Goal: Information Seeking & Learning: Learn about a topic

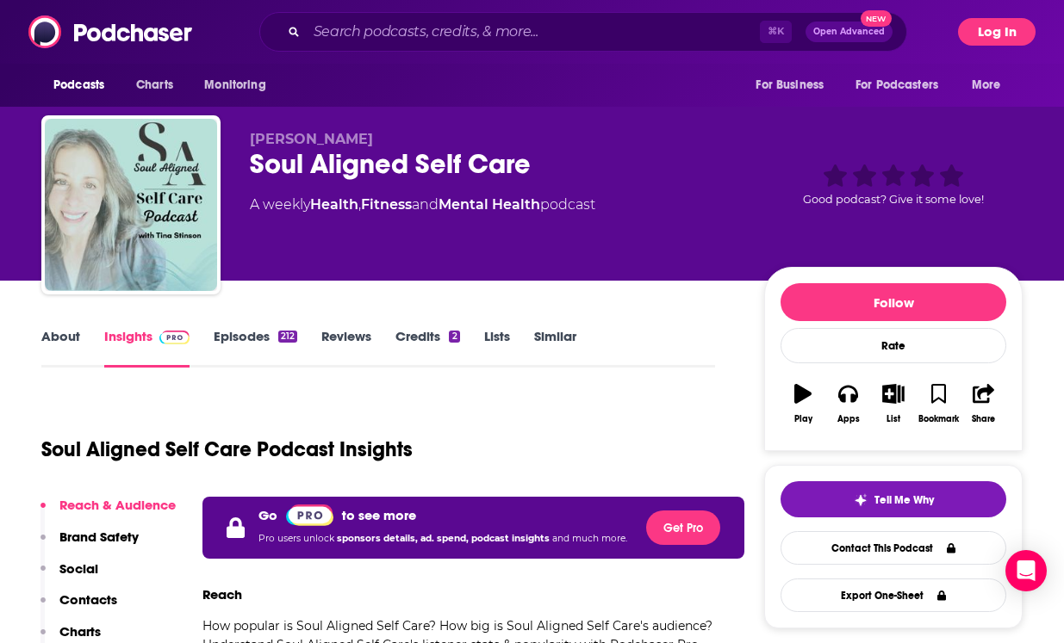
click at [1000, 34] on button "Log In" at bounding box center [997, 32] width 78 height 28
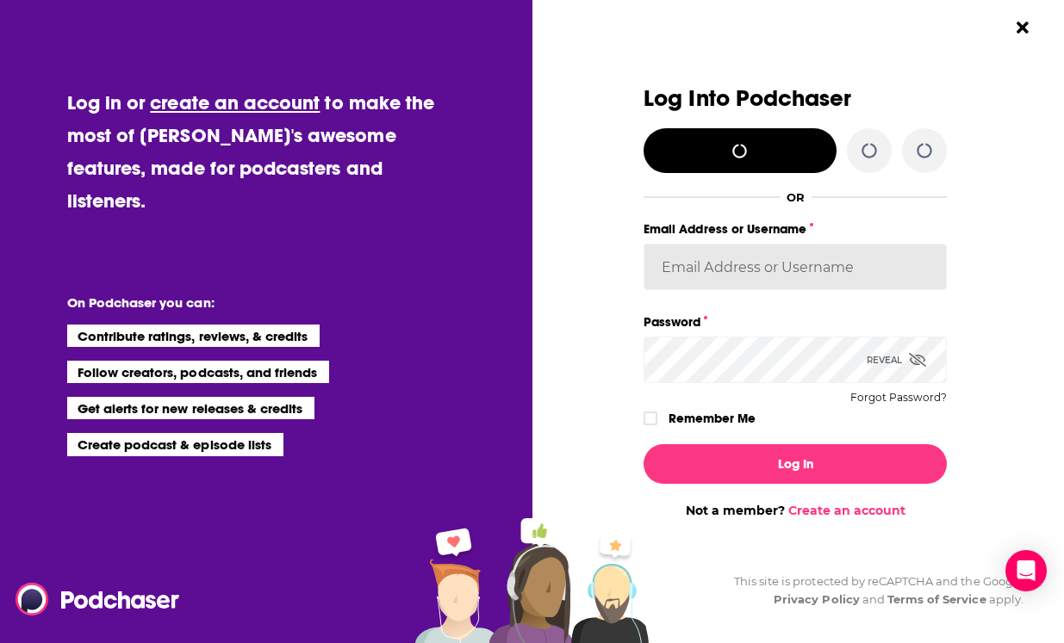
type input "[EMAIL_ADDRESS][DOMAIN_NAME]"
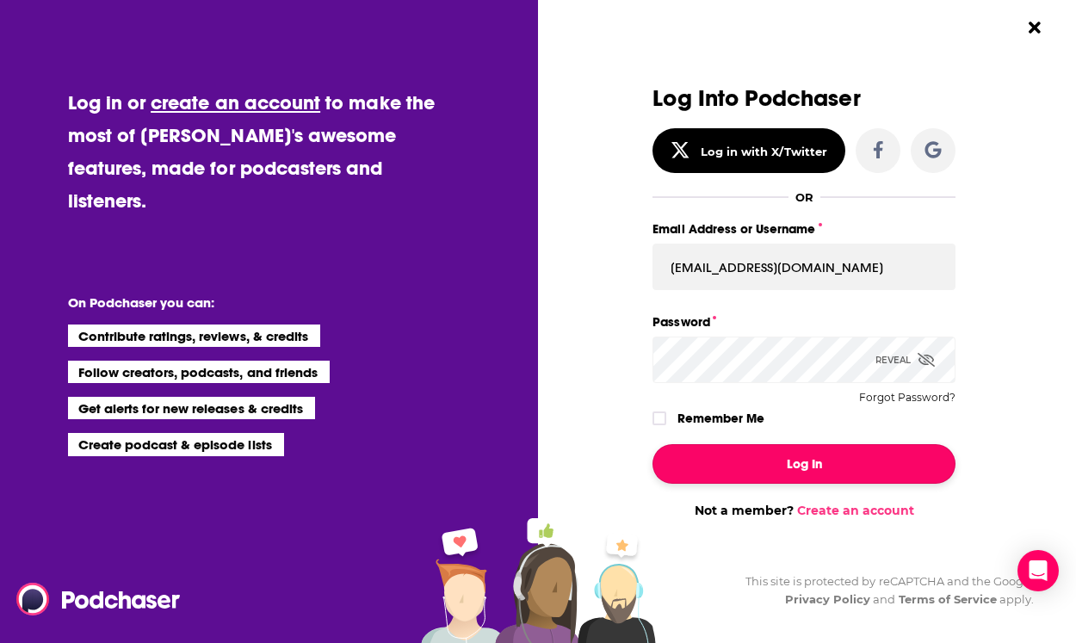
click at [834, 469] on button "Log In" at bounding box center [804, 464] width 303 height 40
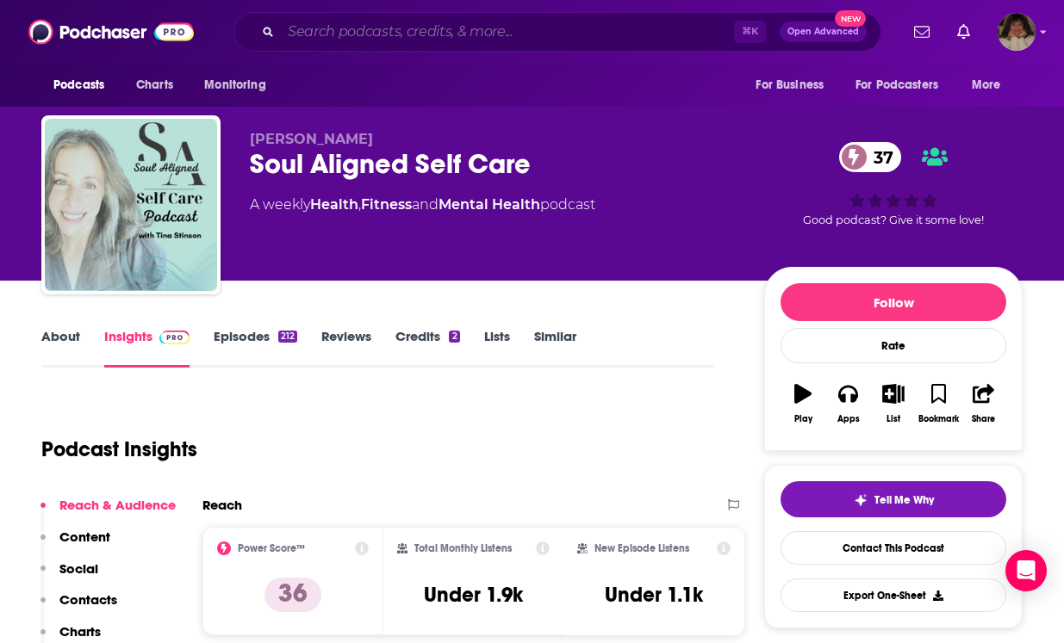
click at [337, 34] on input "Search podcasts, credits, & more..." at bounding box center [507, 32] width 453 height 28
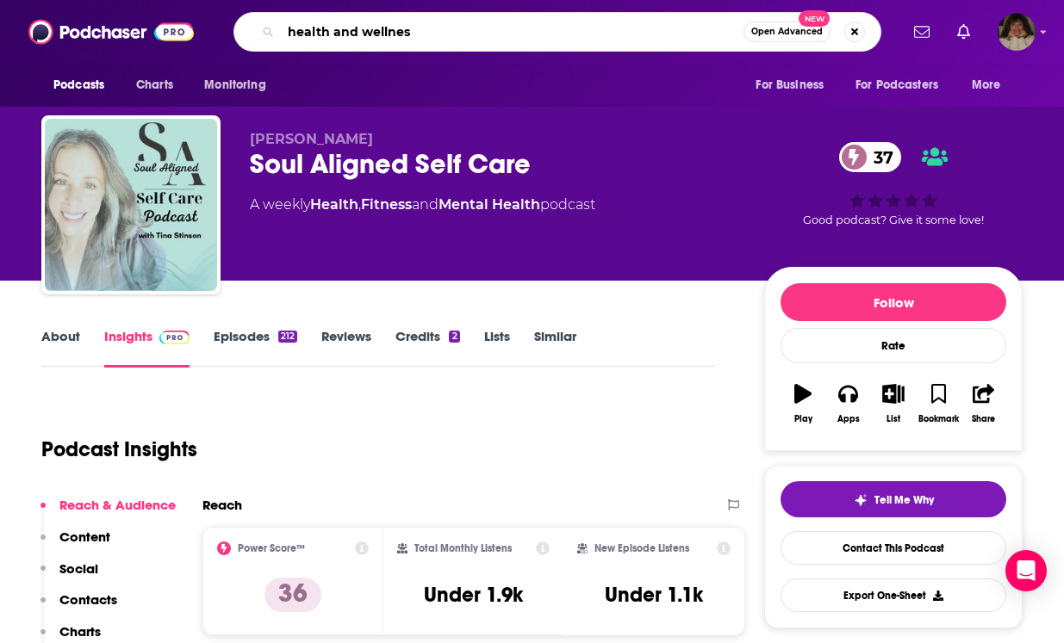
type input "health and wellness"
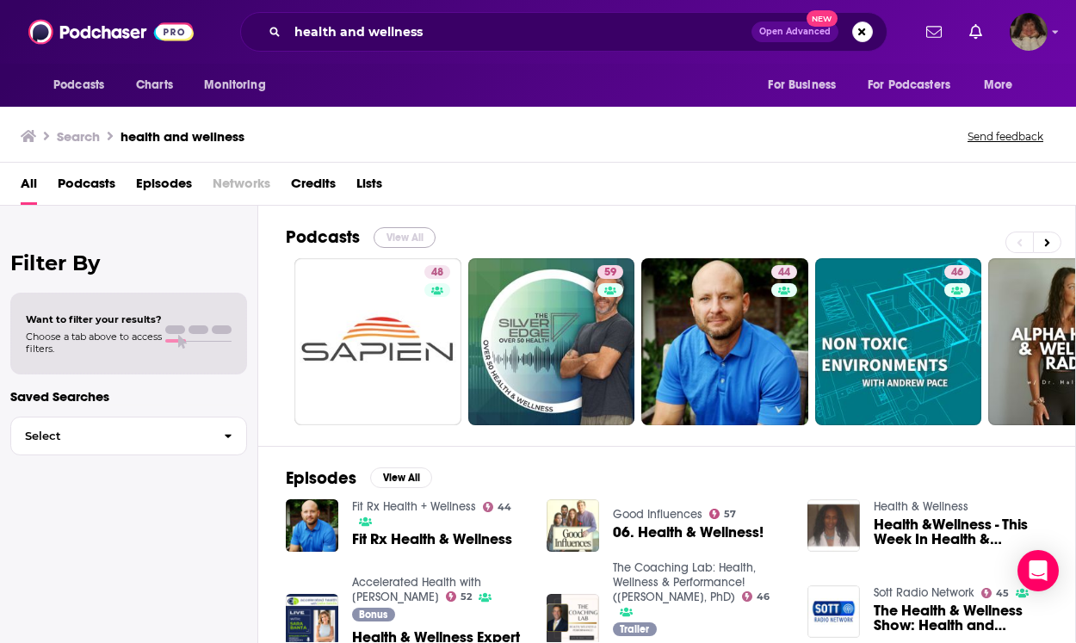
click at [396, 230] on button "View All" at bounding box center [405, 237] width 62 height 21
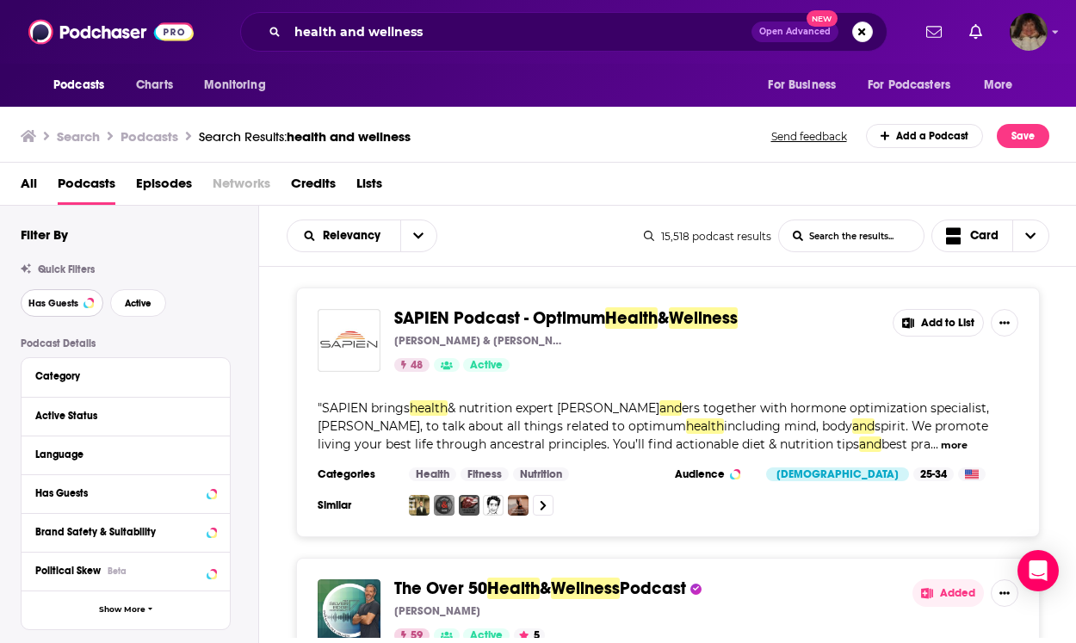
click at [60, 301] on span "Has Guests" at bounding box center [53, 303] width 50 height 9
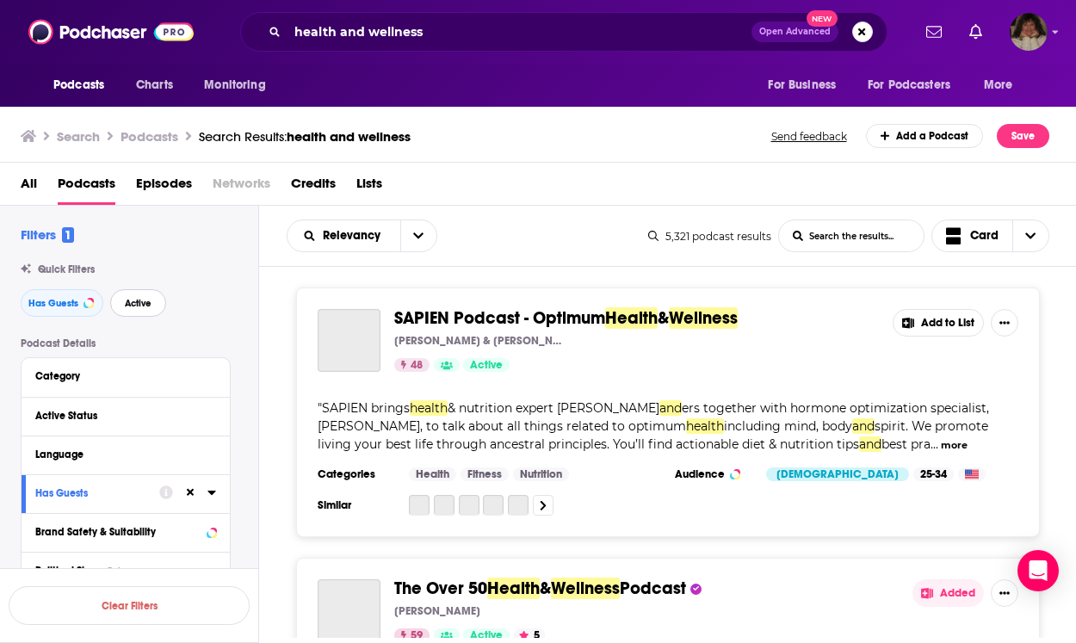
click at [149, 307] on span "Active" at bounding box center [138, 303] width 27 height 9
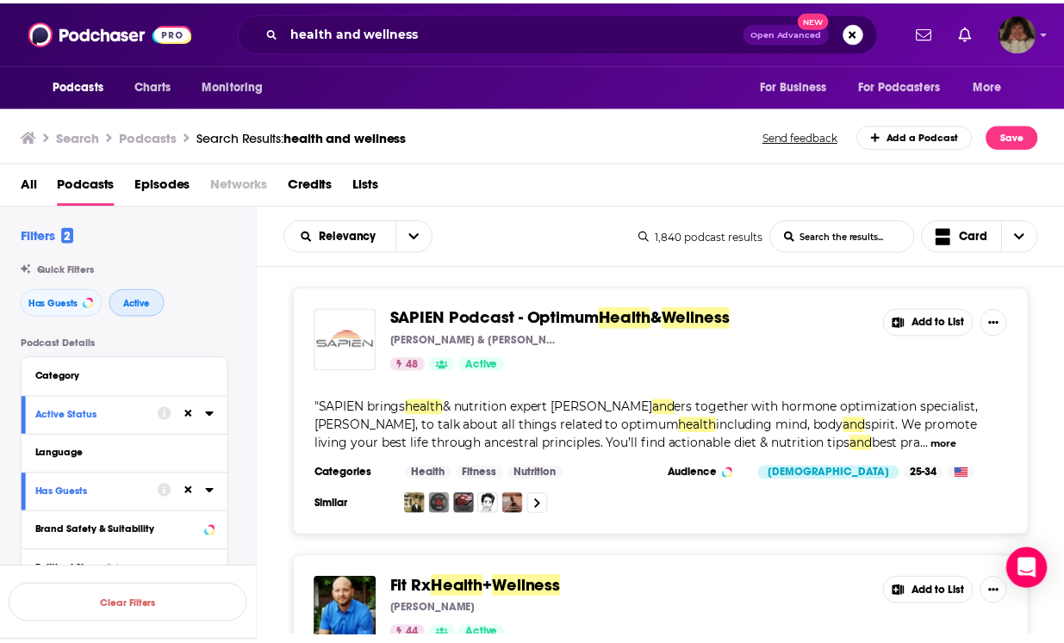
scroll to position [3, 0]
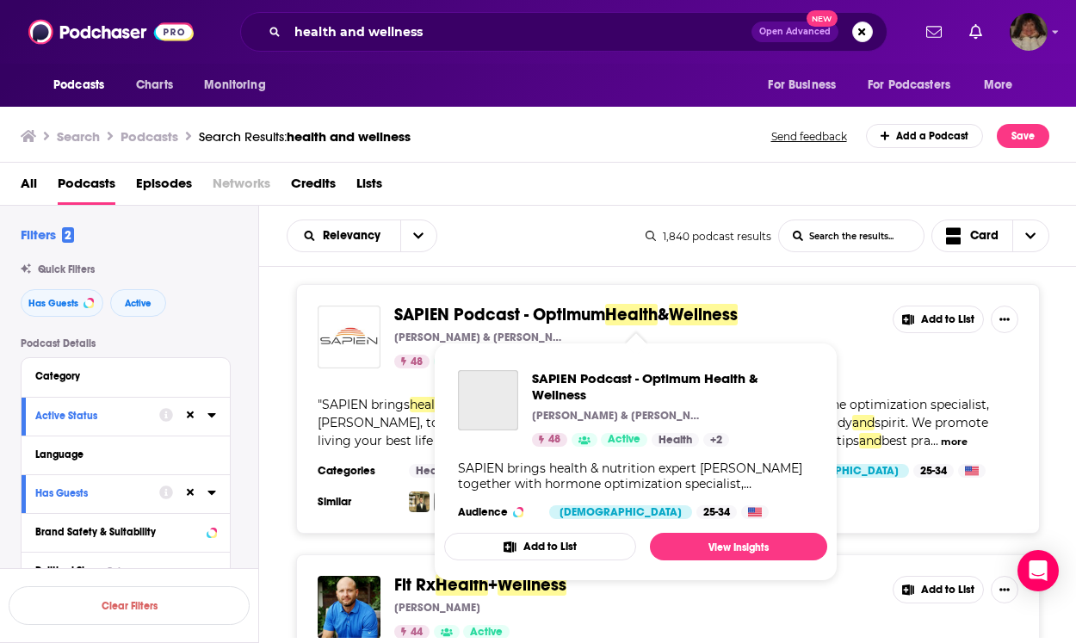
click at [489, 310] on span "SAPIEN Podcast - Optimum" at bounding box center [499, 315] width 211 height 22
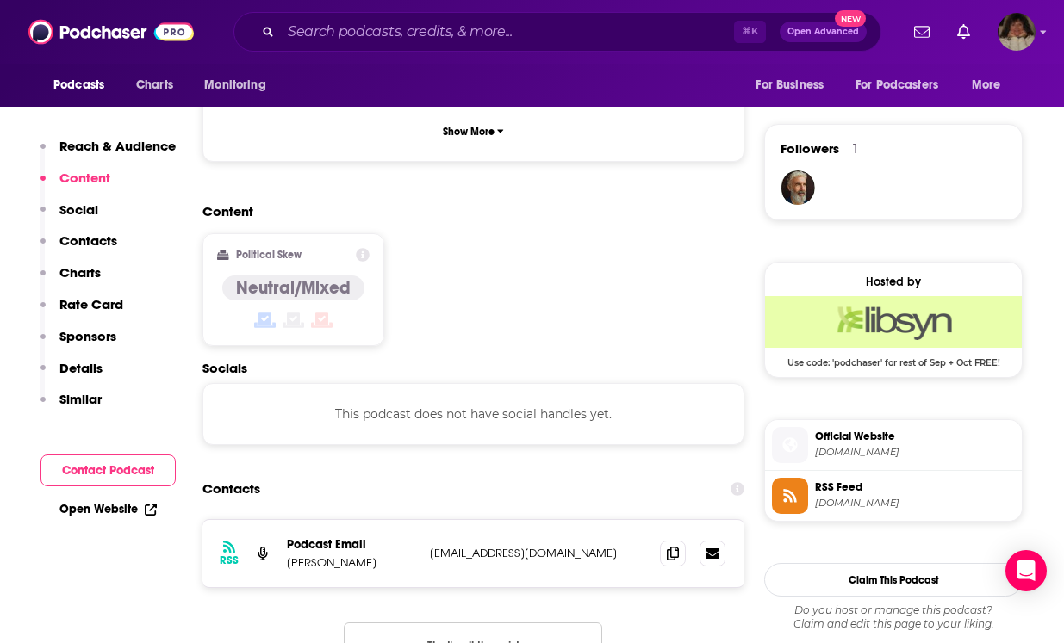
scroll to position [1271, 0]
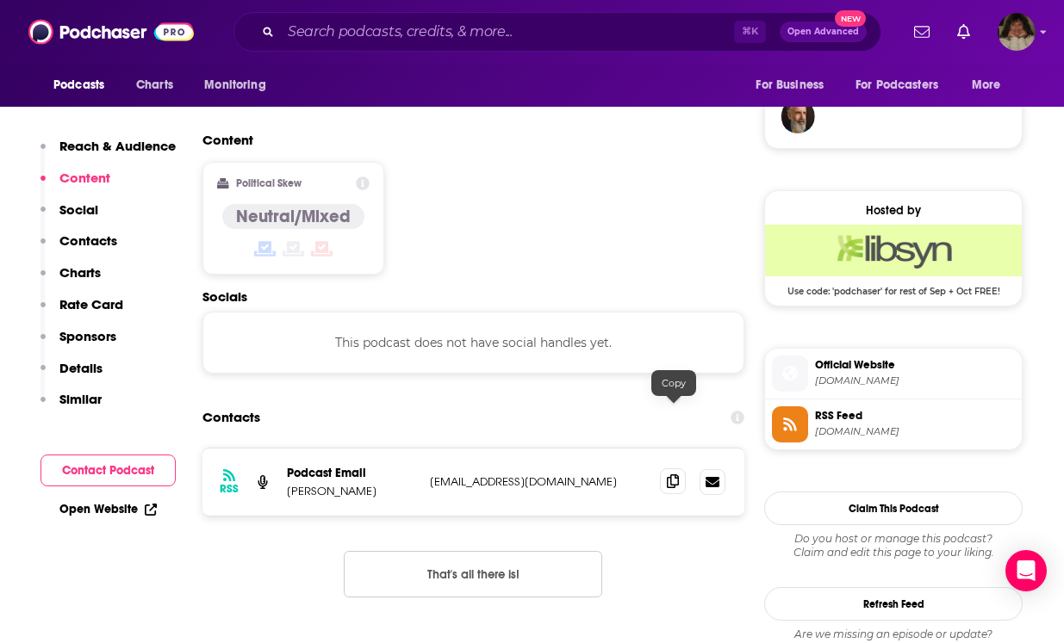
click at [670, 475] on icon at bounding box center [673, 482] width 12 height 14
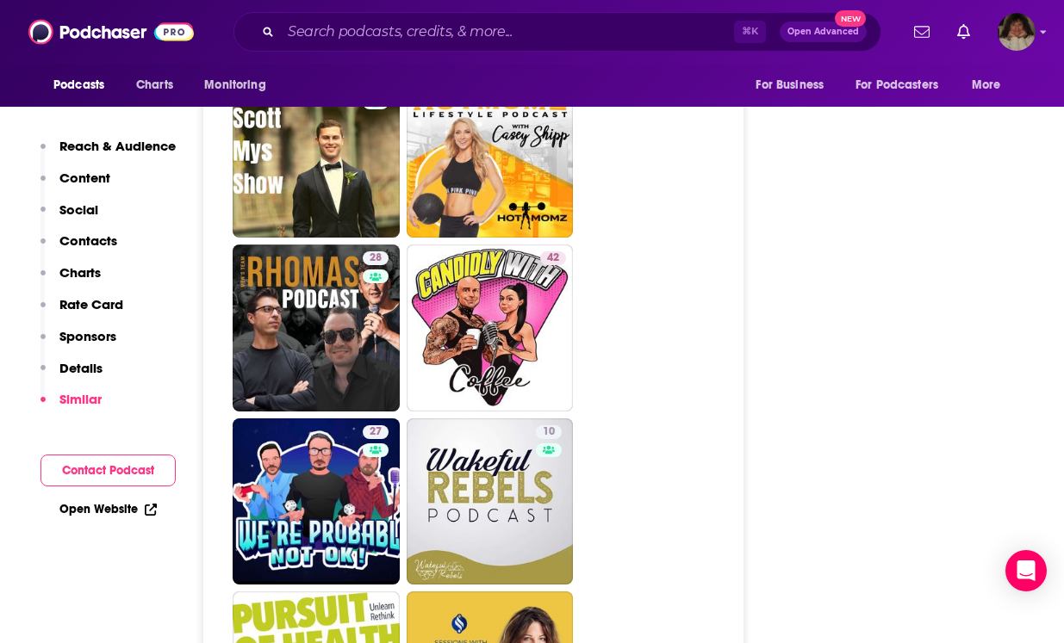
scroll to position [3187, 0]
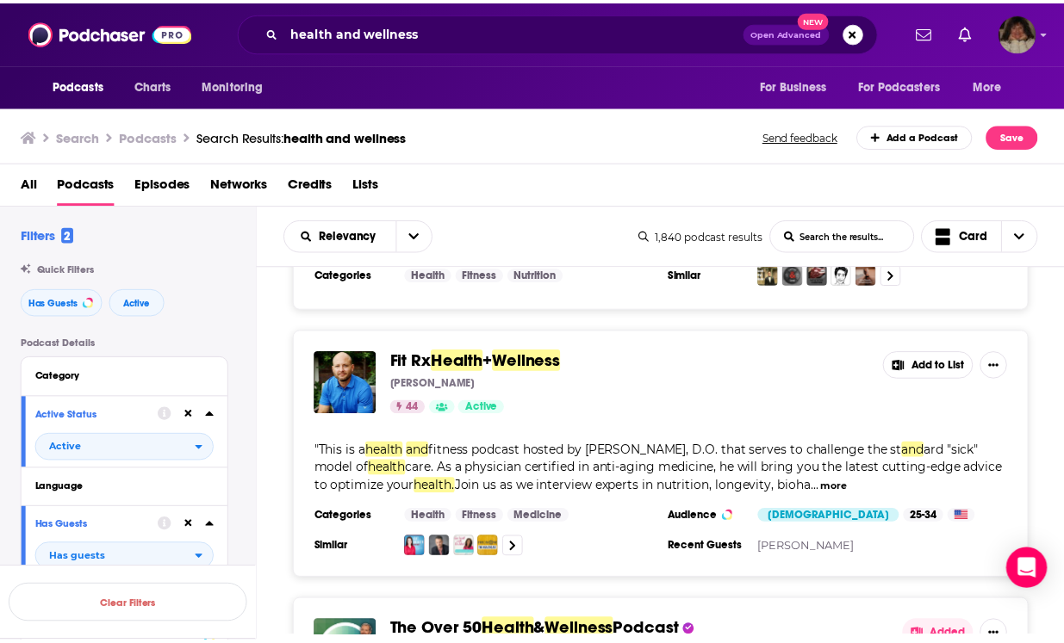
scroll to position [219, 0]
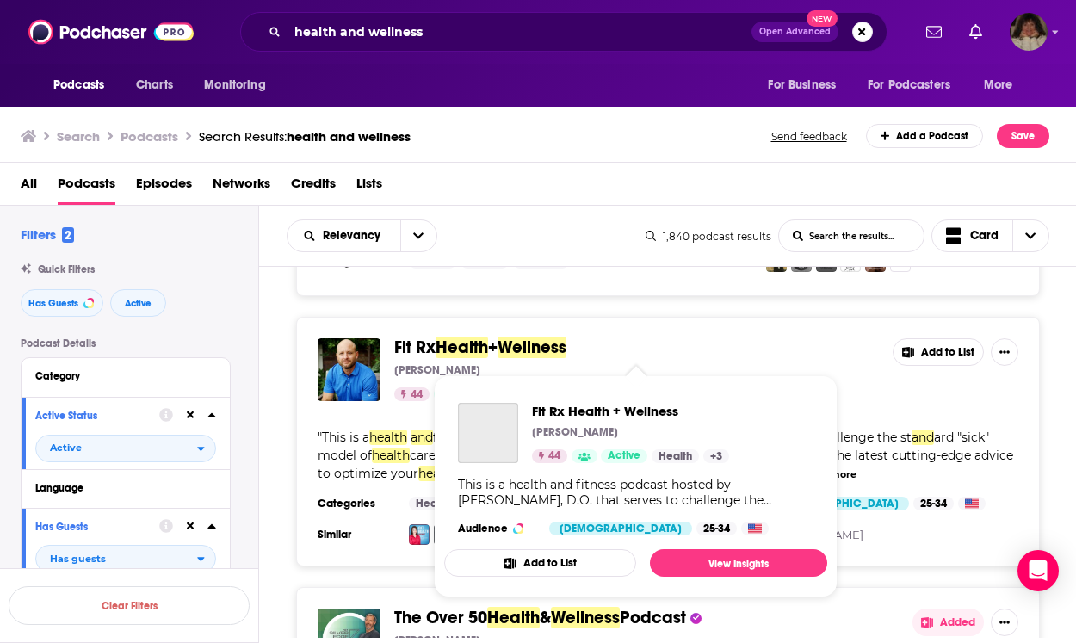
click at [498, 344] on span "+" at bounding box center [492, 348] width 9 height 22
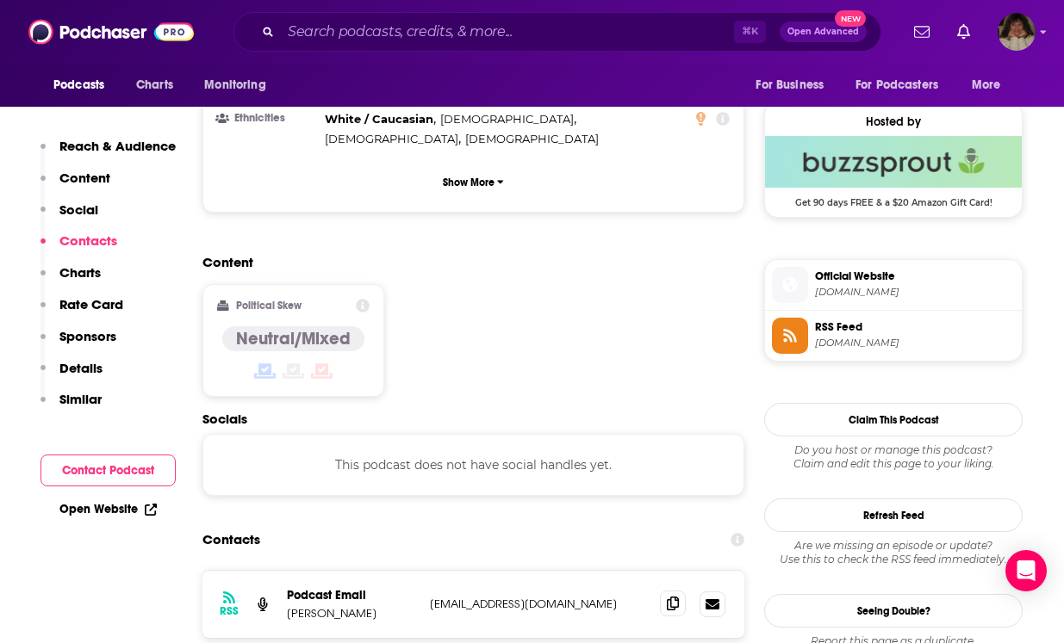
scroll to position [1475, 0]
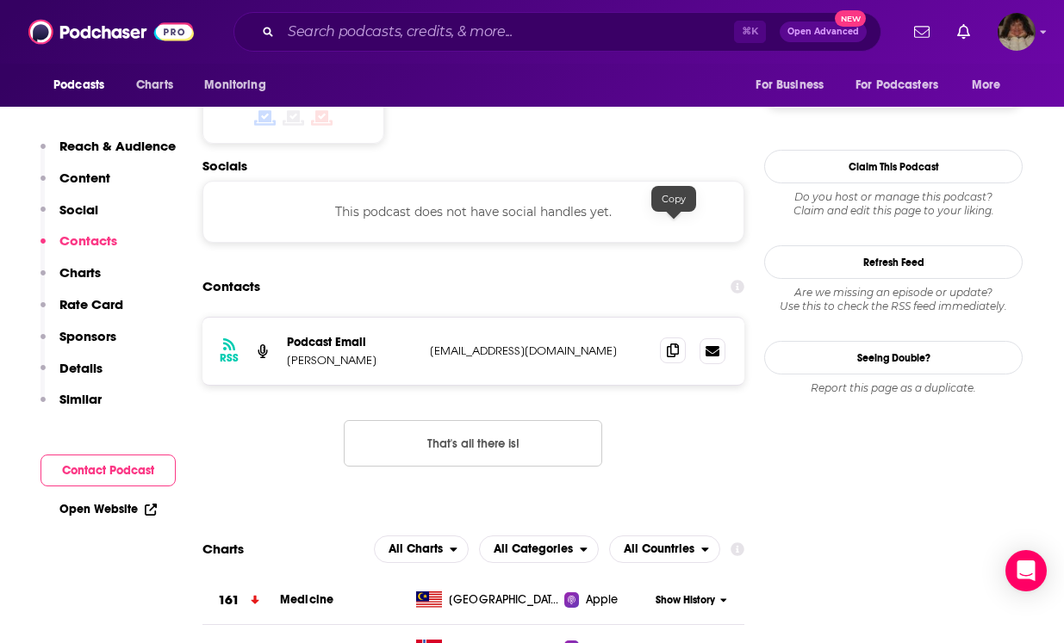
click at [679, 344] on icon at bounding box center [673, 351] width 12 height 14
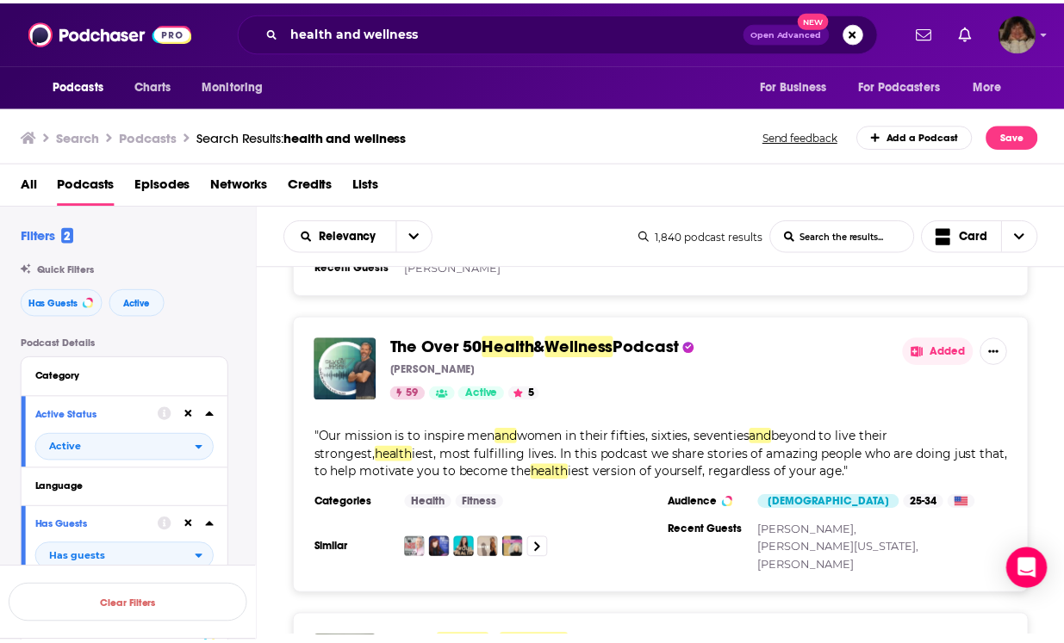
scroll to position [487, 0]
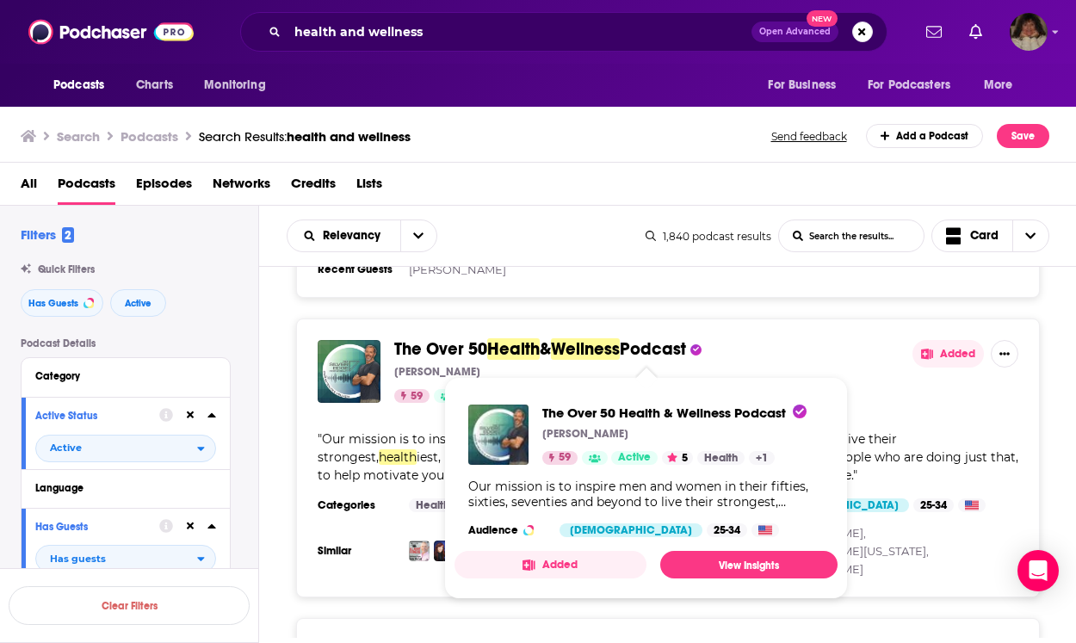
click at [546, 343] on span "&" at bounding box center [545, 349] width 11 height 22
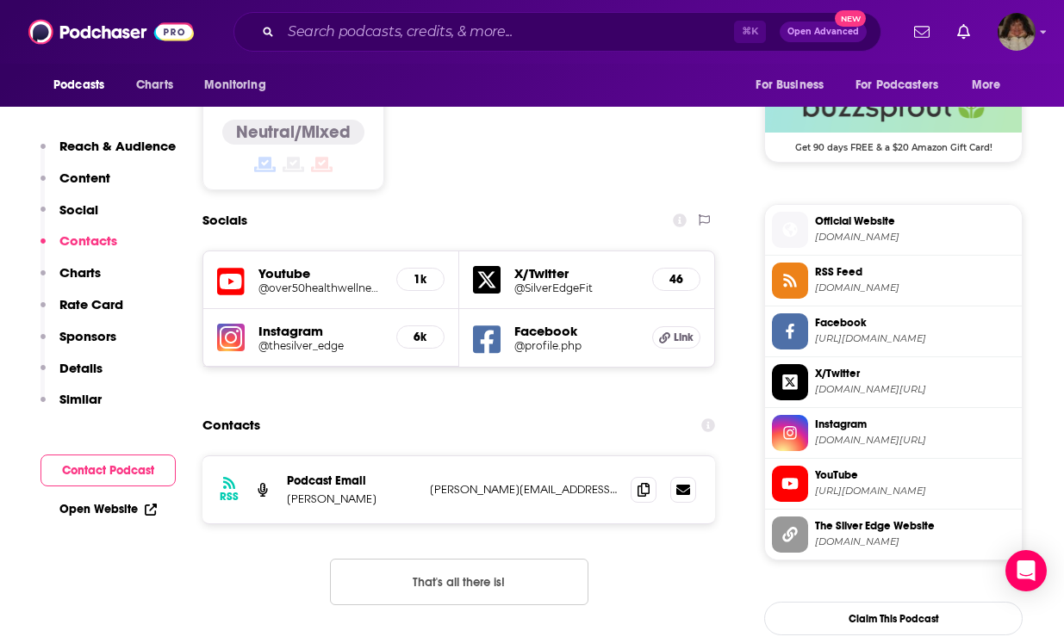
scroll to position [1484, 0]
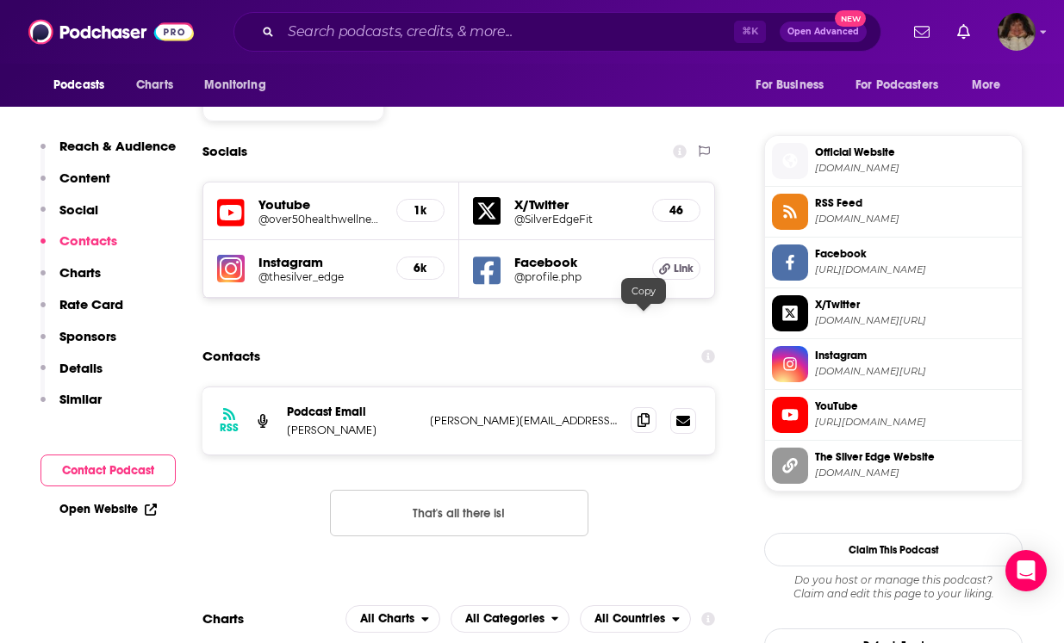
click at [649, 407] on span at bounding box center [643, 420] width 26 height 26
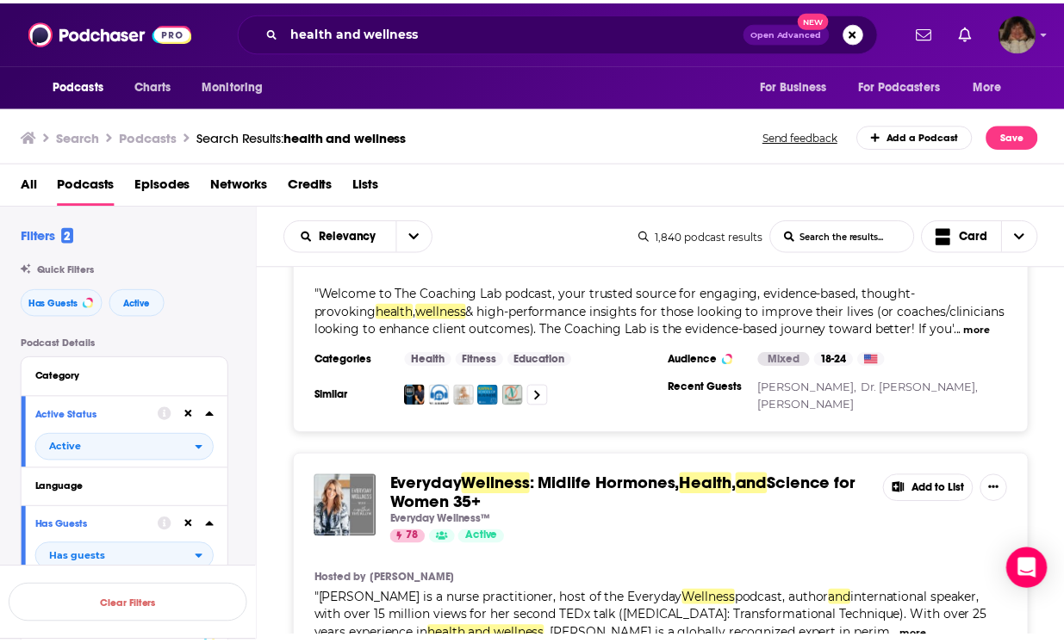
scroll to position [2113, 0]
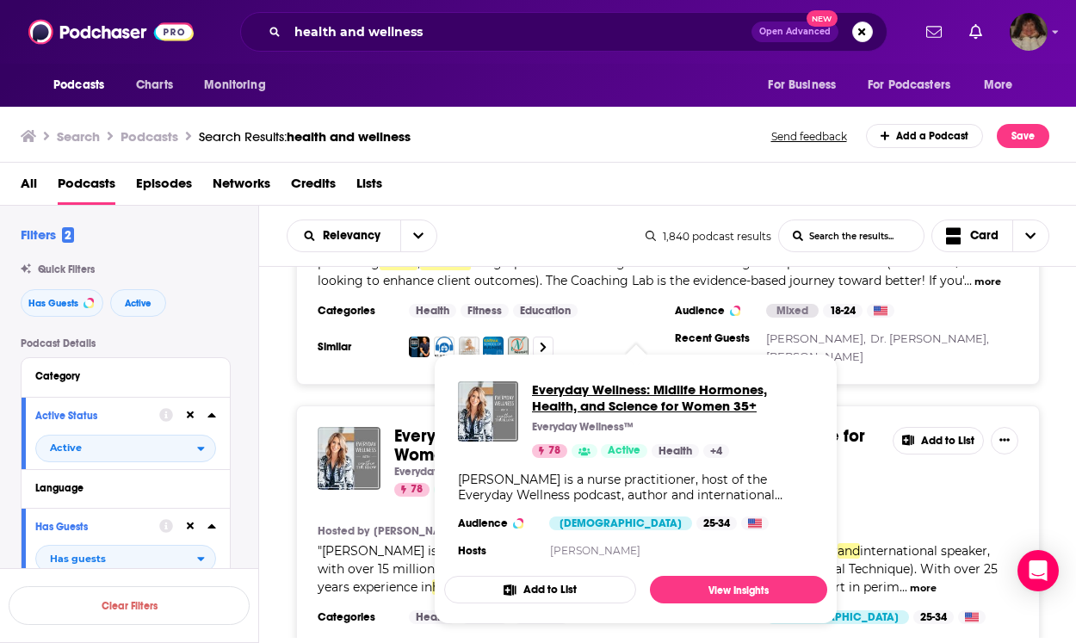
click at [549, 398] on span "Everyday Wellness: Midlife Hormones, Health, and Science for Women 35+" at bounding box center [673, 397] width 282 height 33
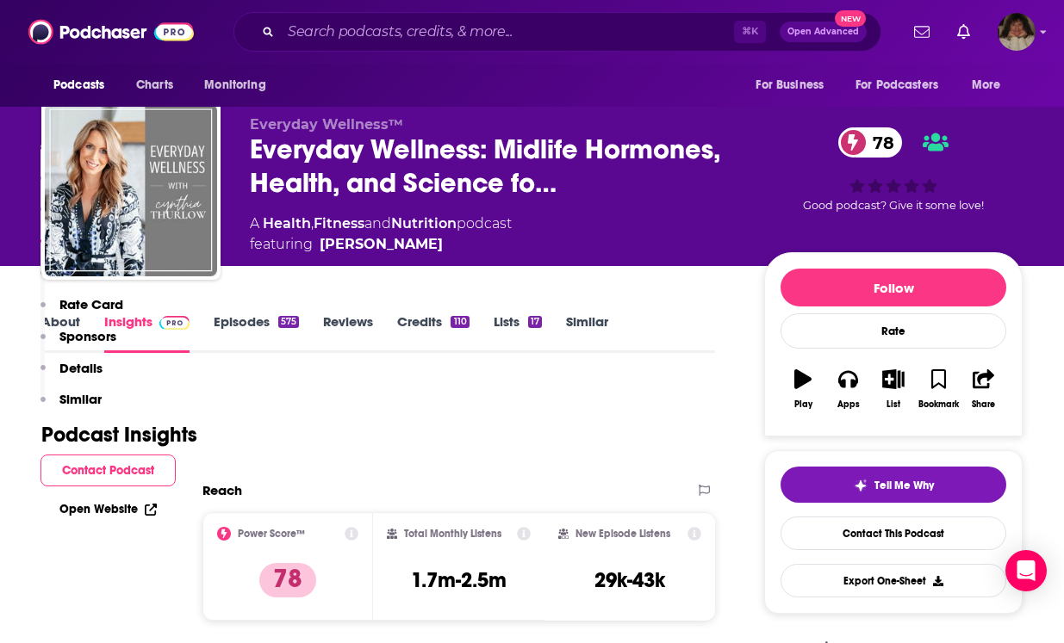
scroll to position [1559, 0]
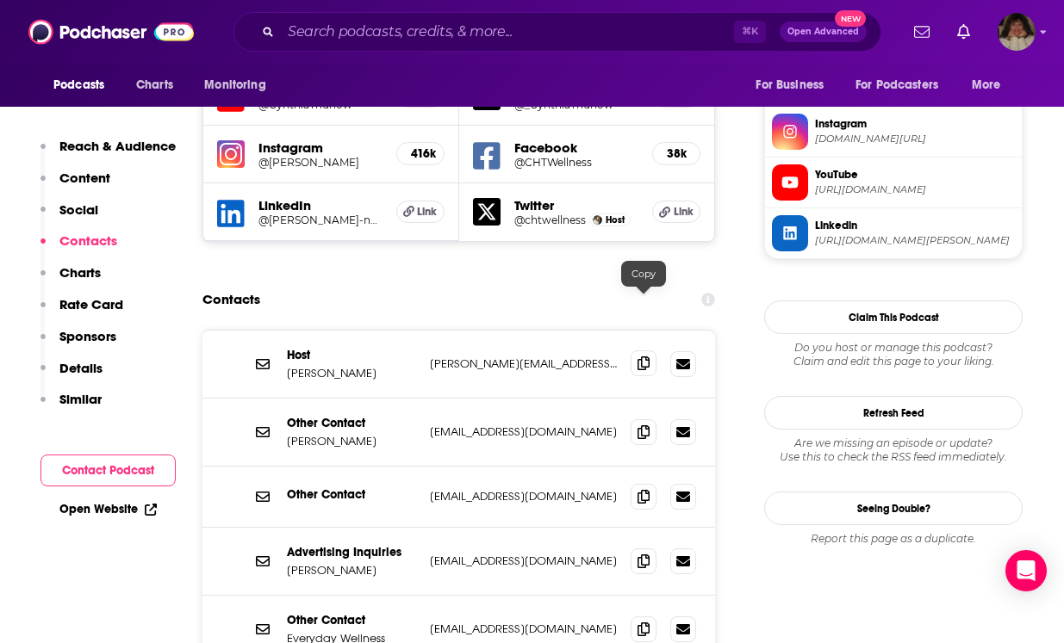
click at [640, 357] on icon at bounding box center [643, 364] width 12 height 14
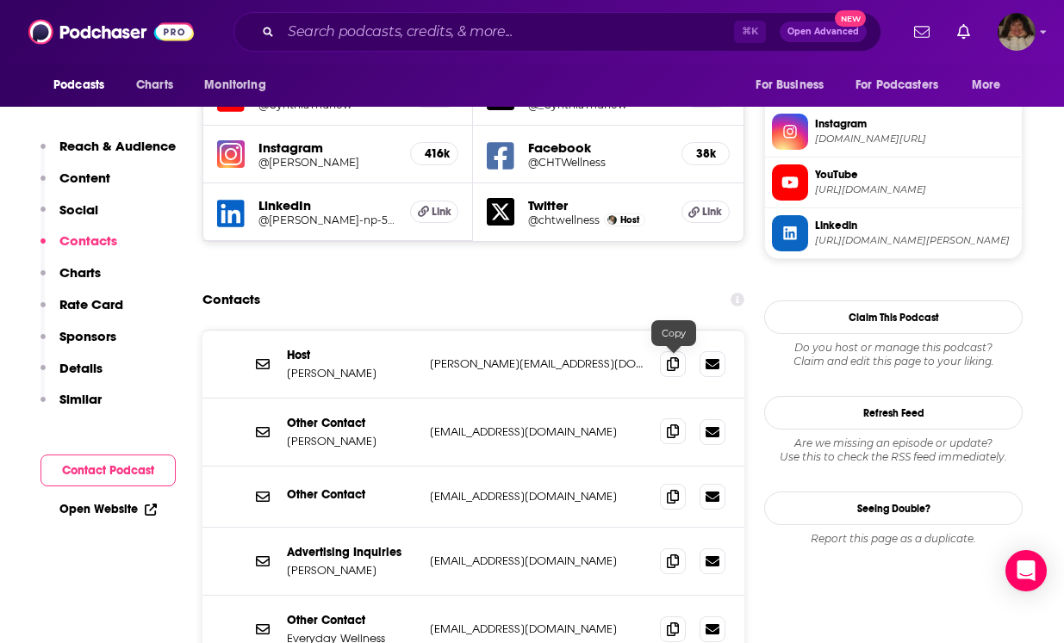
click at [677, 425] on icon at bounding box center [673, 432] width 12 height 14
click at [675, 622] on icon at bounding box center [673, 629] width 12 height 14
click at [676, 489] on icon at bounding box center [673, 496] width 12 height 14
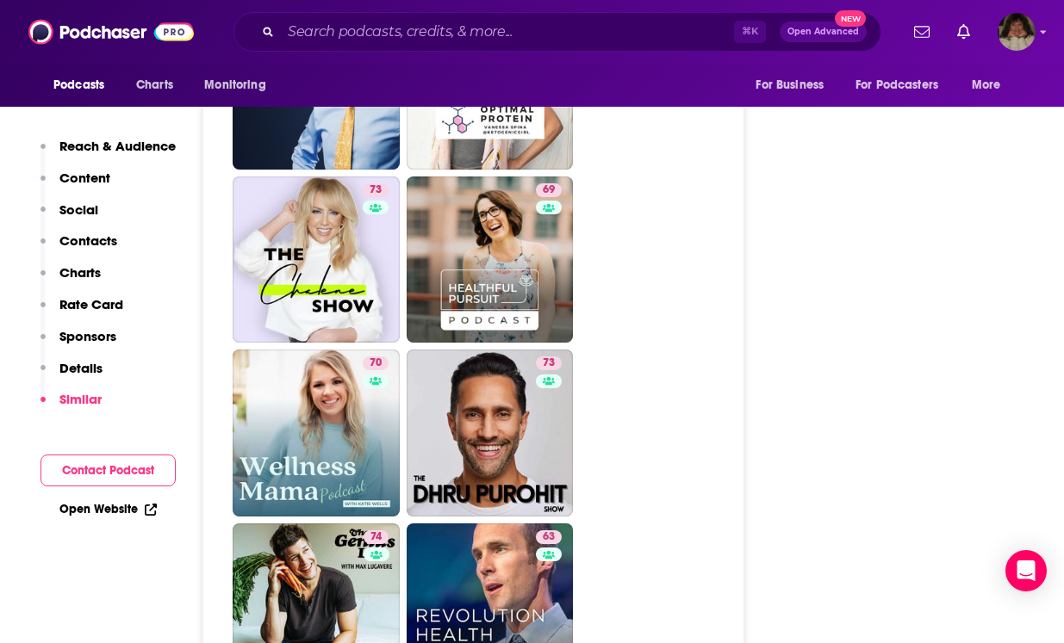
scroll to position [4941, 0]
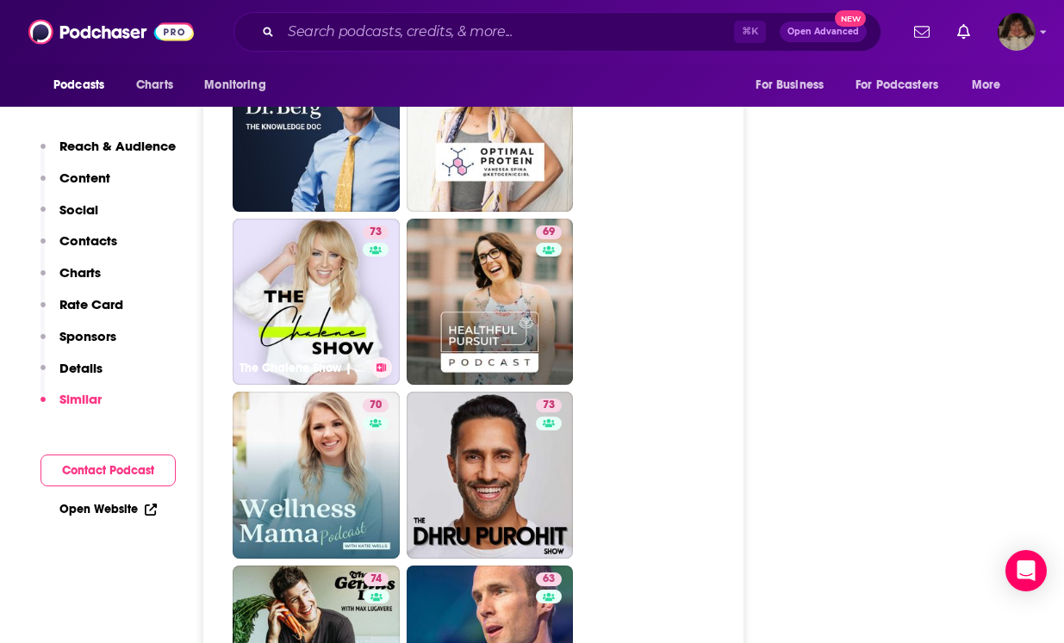
click at [300, 251] on link "73 The Chalene Show | Diet, Fitness & Life Balance" at bounding box center [316, 302] width 167 height 167
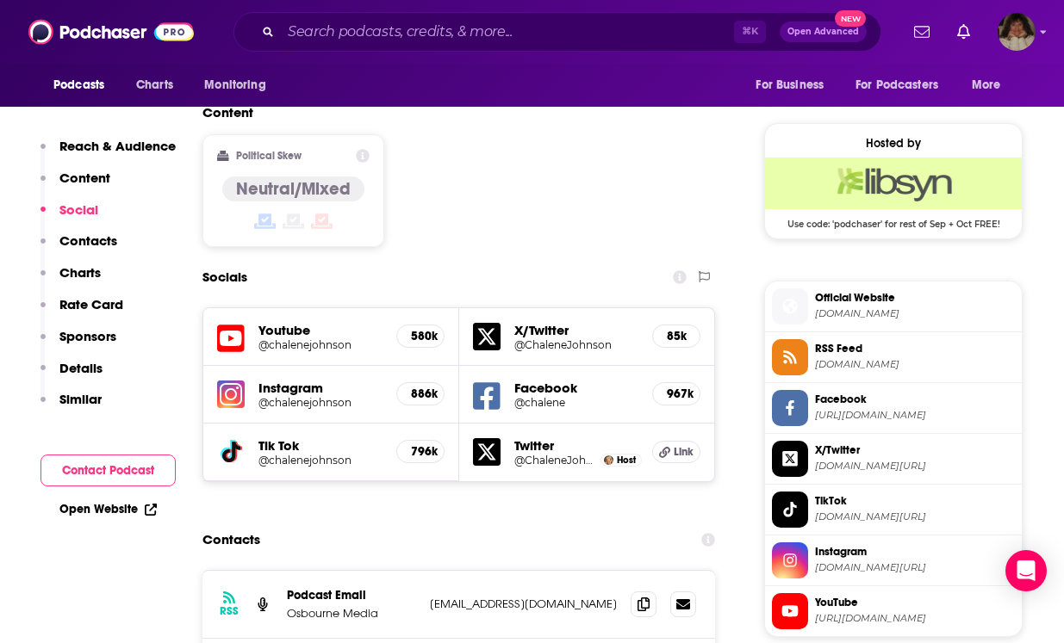
scroll to position [1492, 0]
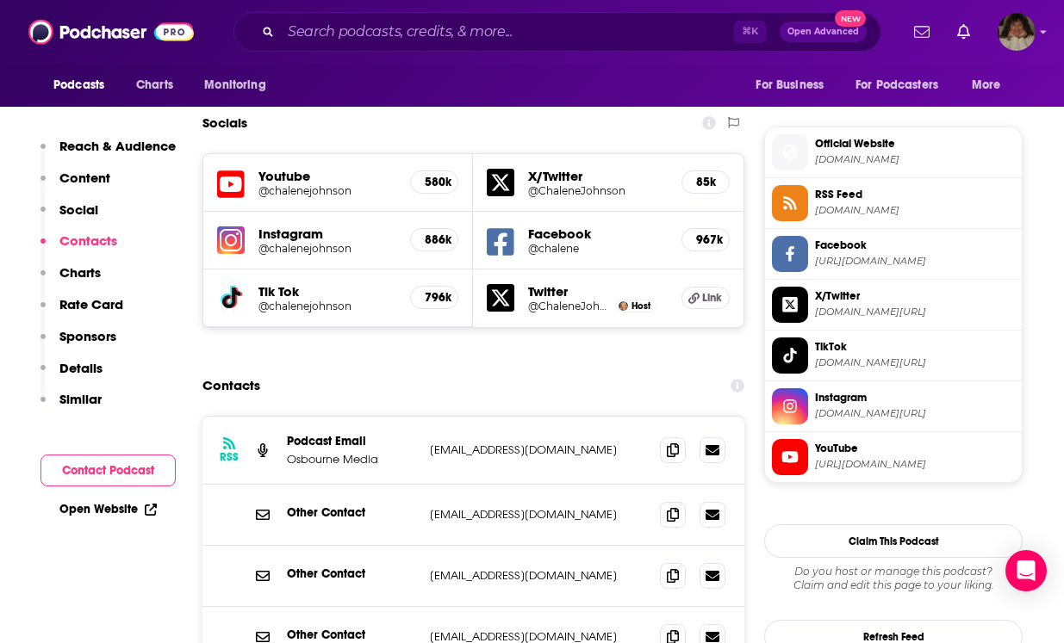
click at [639, 417] on div "RSS Podcast Email Osbourne Media [EMAIL_ADDRESS][DOMAIN_NAME] [EMAIL_ADDRESS][D…" at bounding box center [473, 451] width 542 height 68
click at [672, 443] on icon at bounding box center [673, 450] width 12 height 14
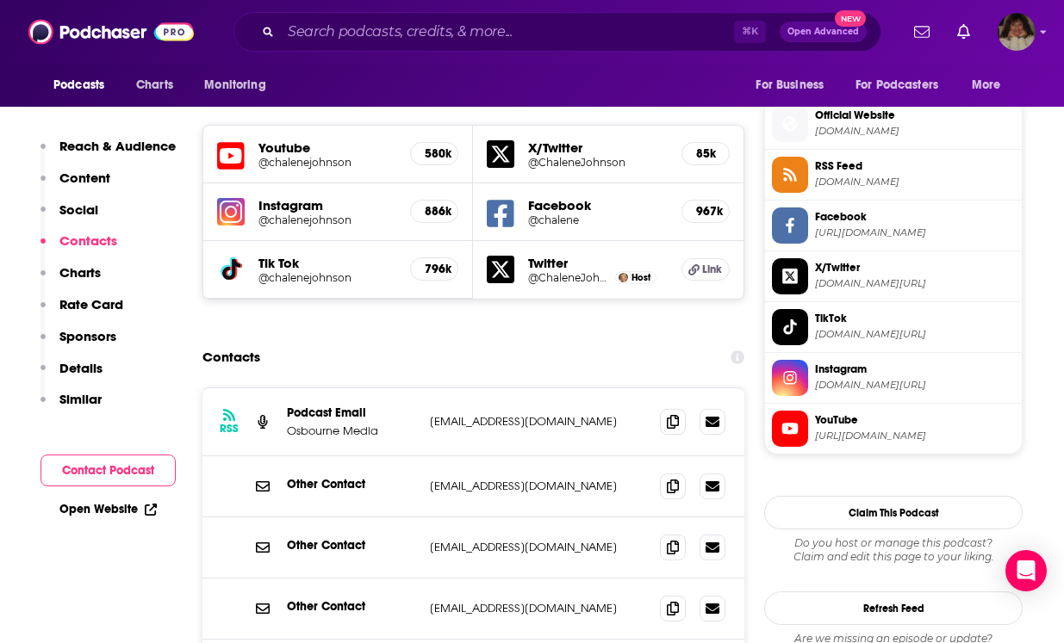
scroll to position [1524, 0]
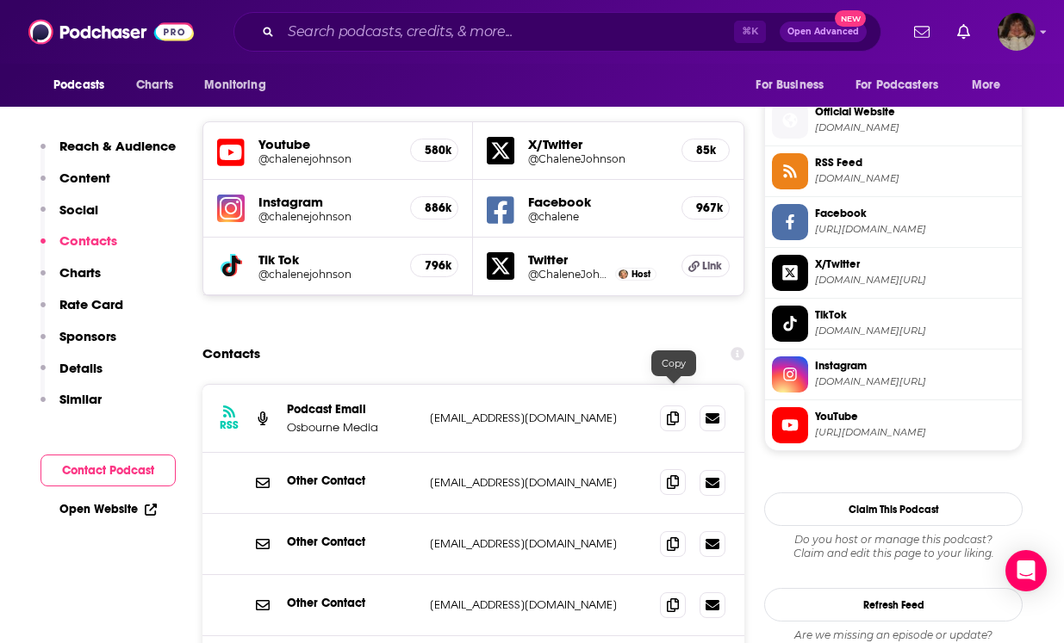
click at [674, 475] on icon at bounding box center [673, 482] width 12 height 14
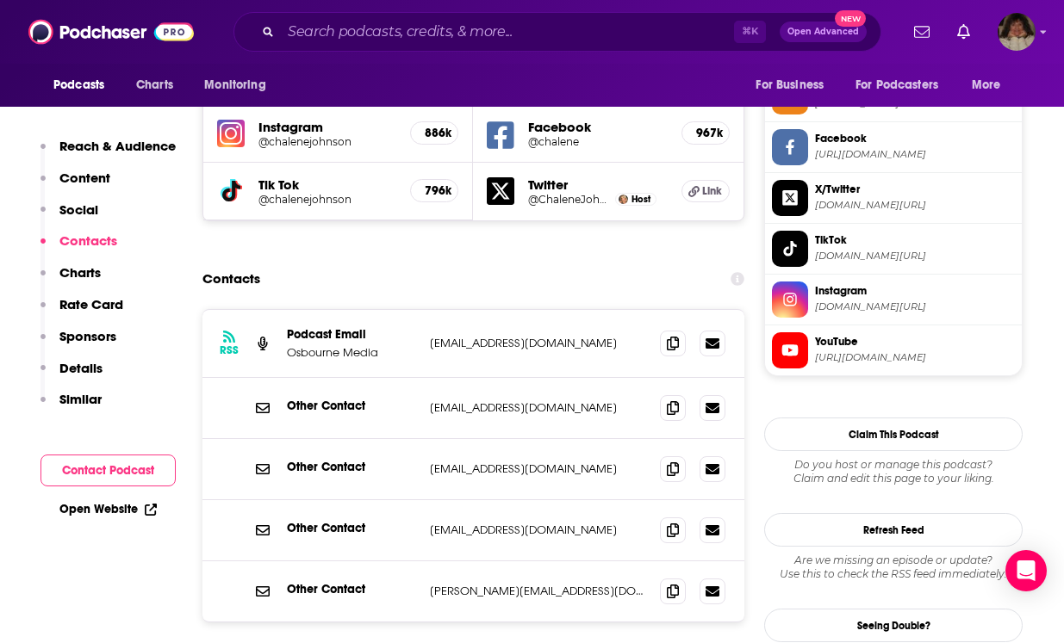
scroll to position [1600, 0]
click at [675, 461] on icon at bounding box center [673, 468] width 12 height 14
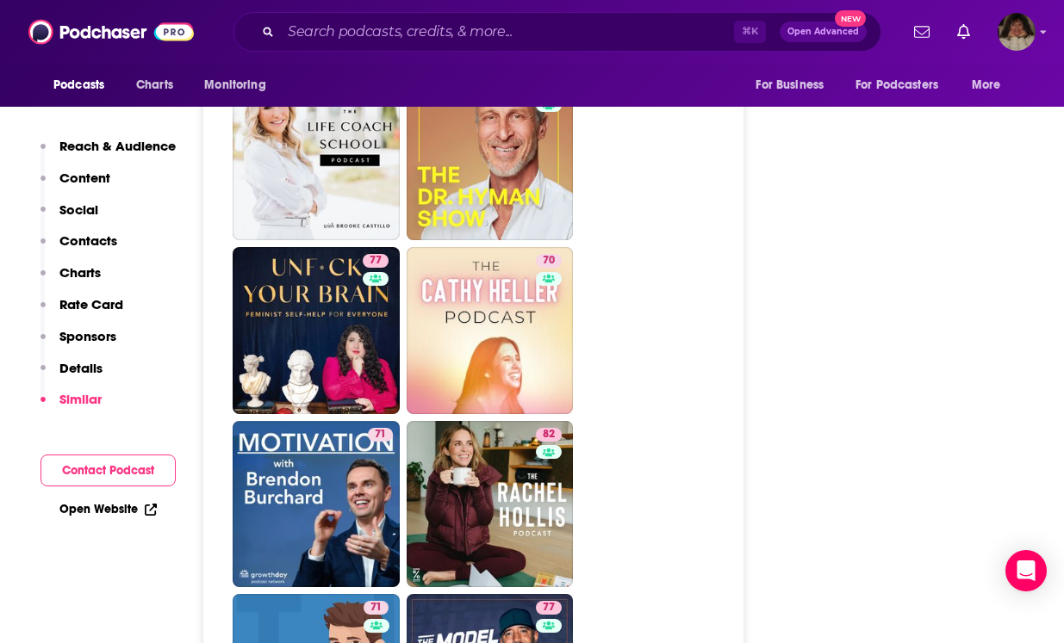
scroll to position [4674, 0]
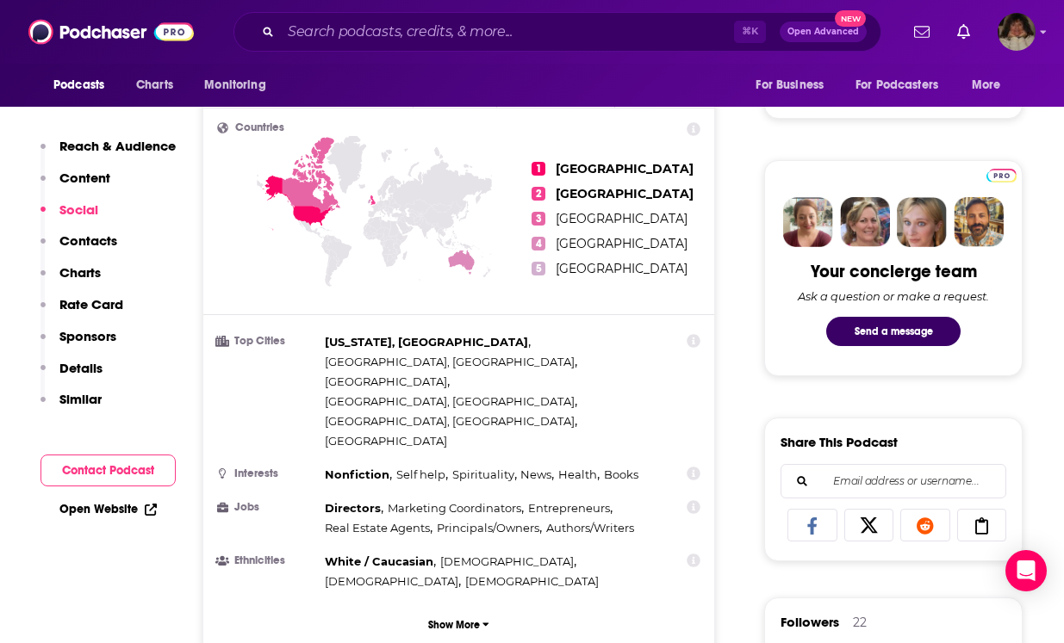
scroll to position [1446, 0]
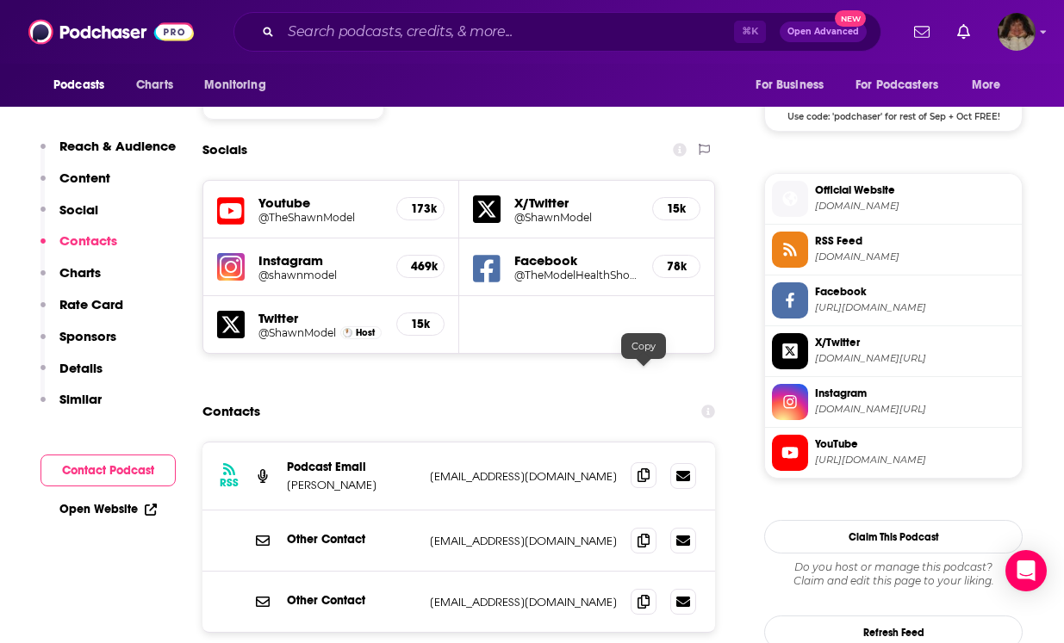
click at [647, 468] on icon at bounding box center [643, 475] width 12 height 14
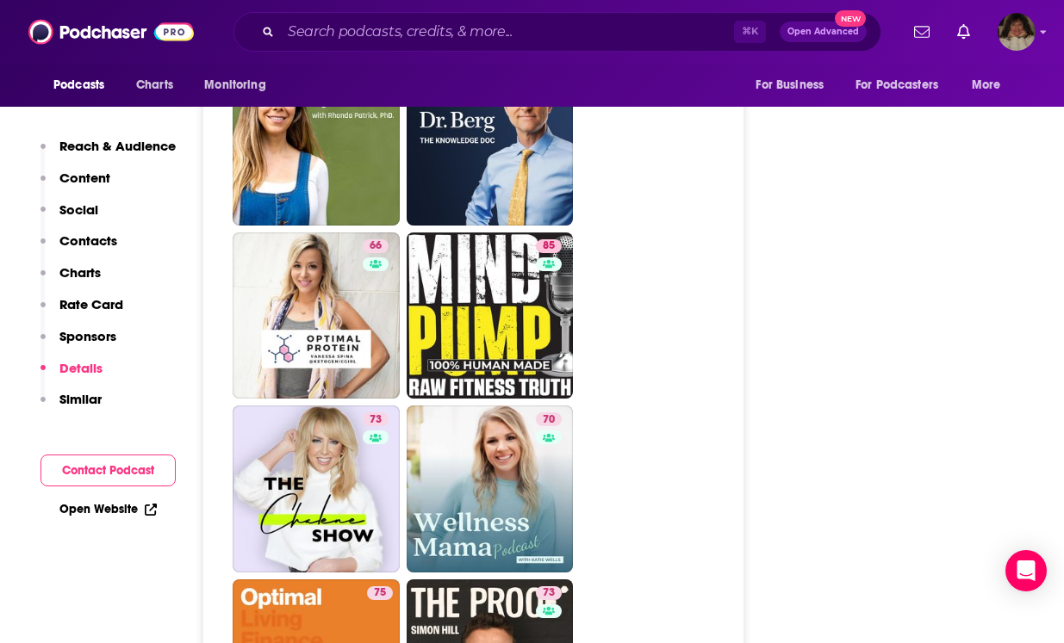
scroll to position [4493, 0]
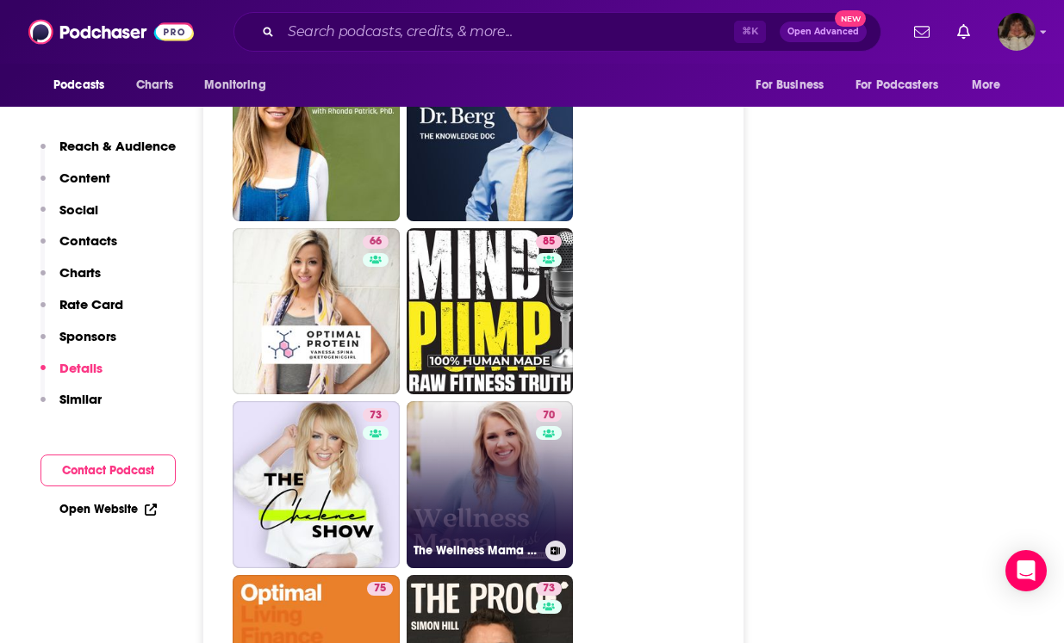
click at [486, 401] on link "70 The Wellness Mama Podcast" at bounding box center [489, 484] width 167 height 167
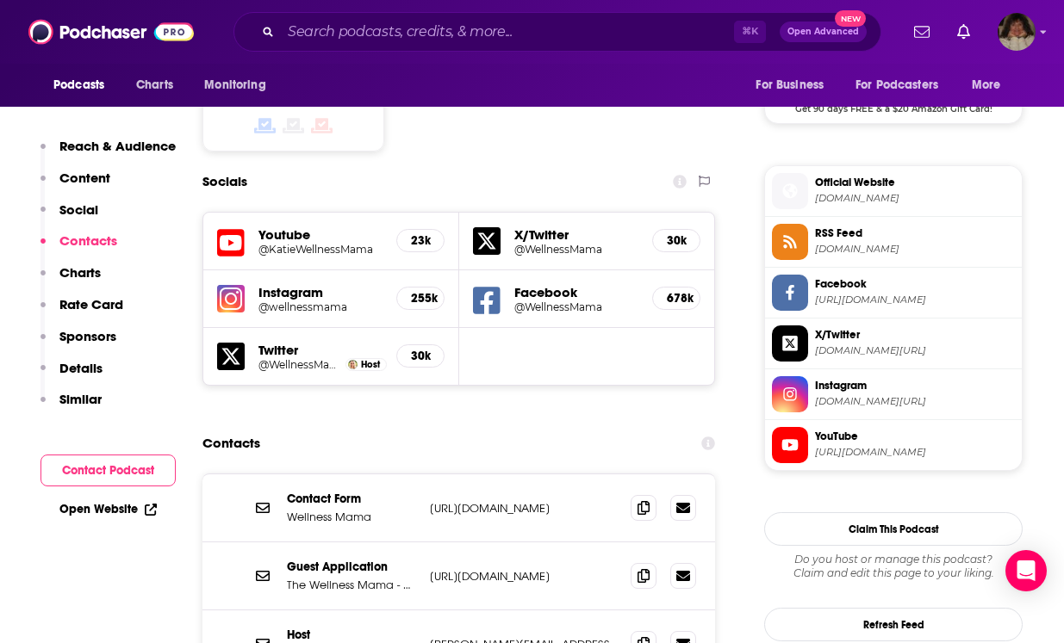
scroll to position [1553, 0]
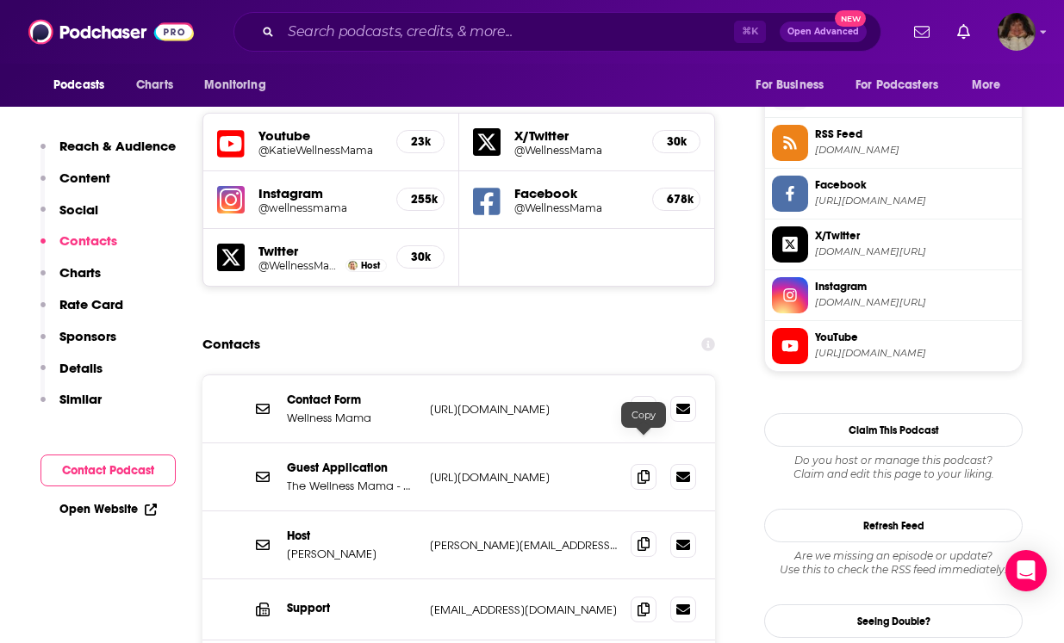
click at [642, 537] on icon at bounding box center [643, 544] width 12 height 14
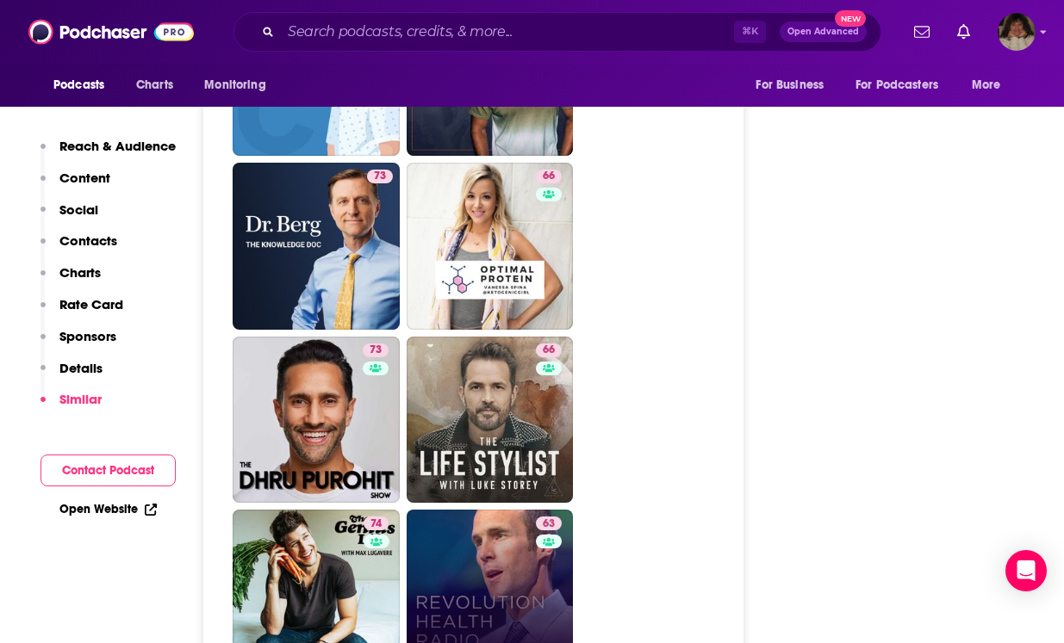
scroll to position [4655, 0]
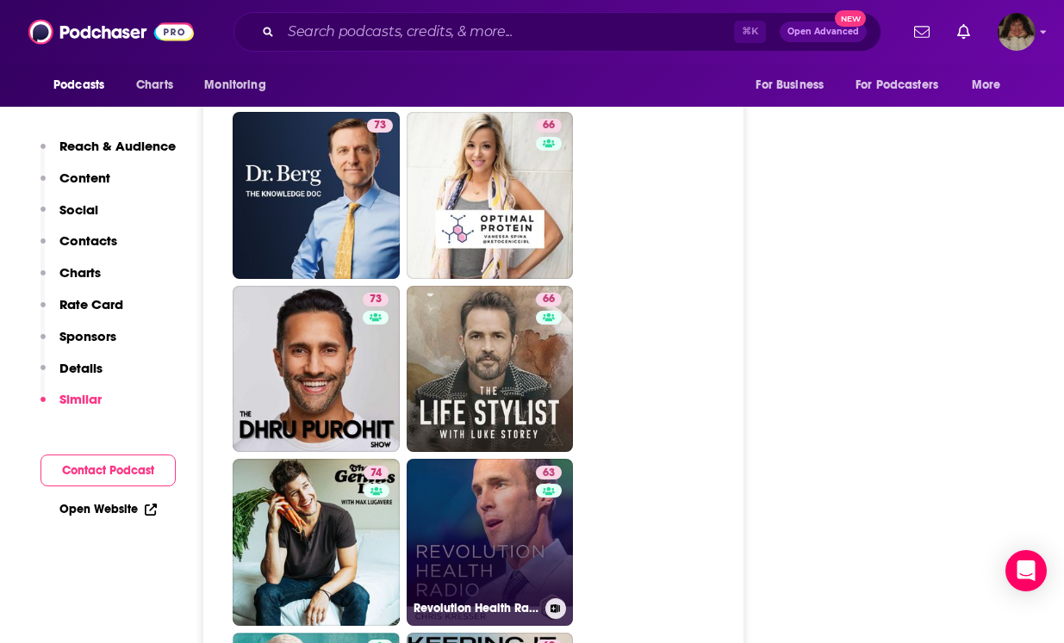
click at [489, 460] on link "63 Revolution Health Radio" at bounding box center [489, 542] width 167 height 167
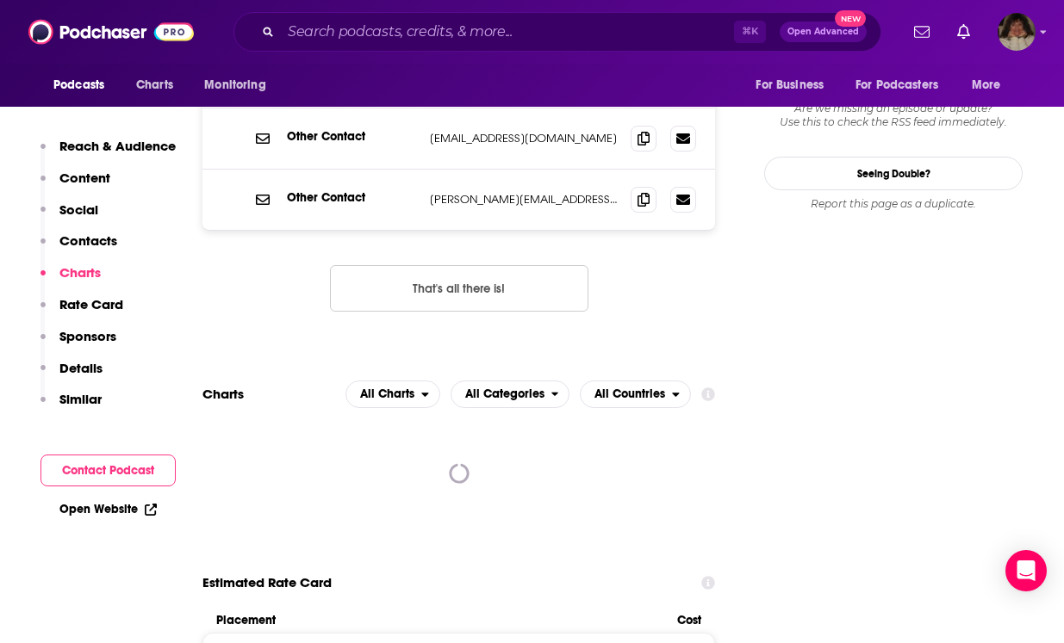
scroll to position [1498, 0]
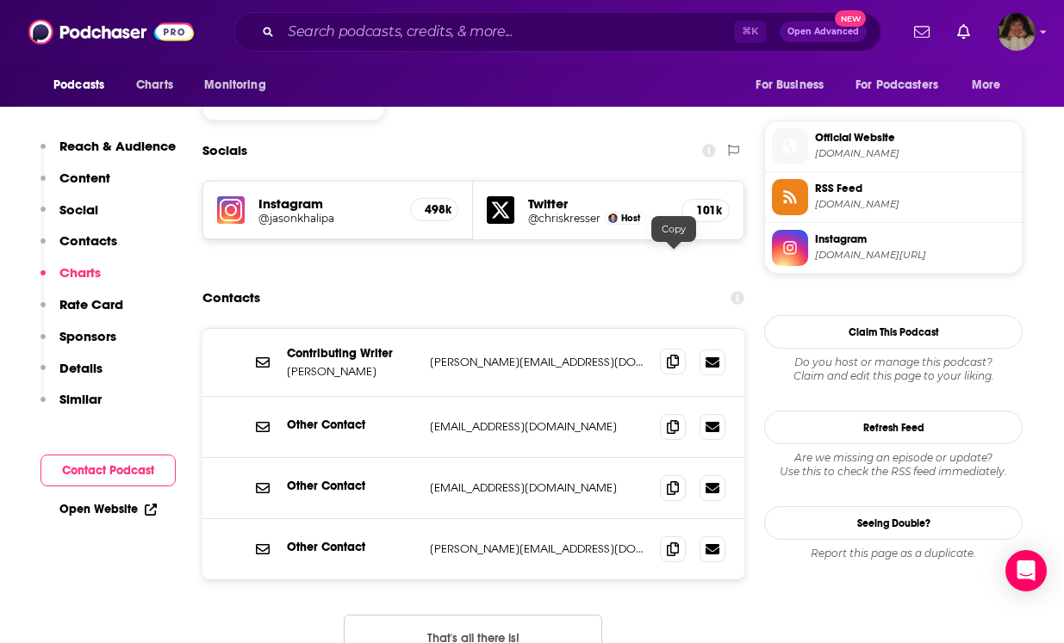
click at [673, 355] on icon at bounding box center [673, 362] width 12 height 14
click at [674, 542] on icon at bounding box center [673, 549] width 12 height 14
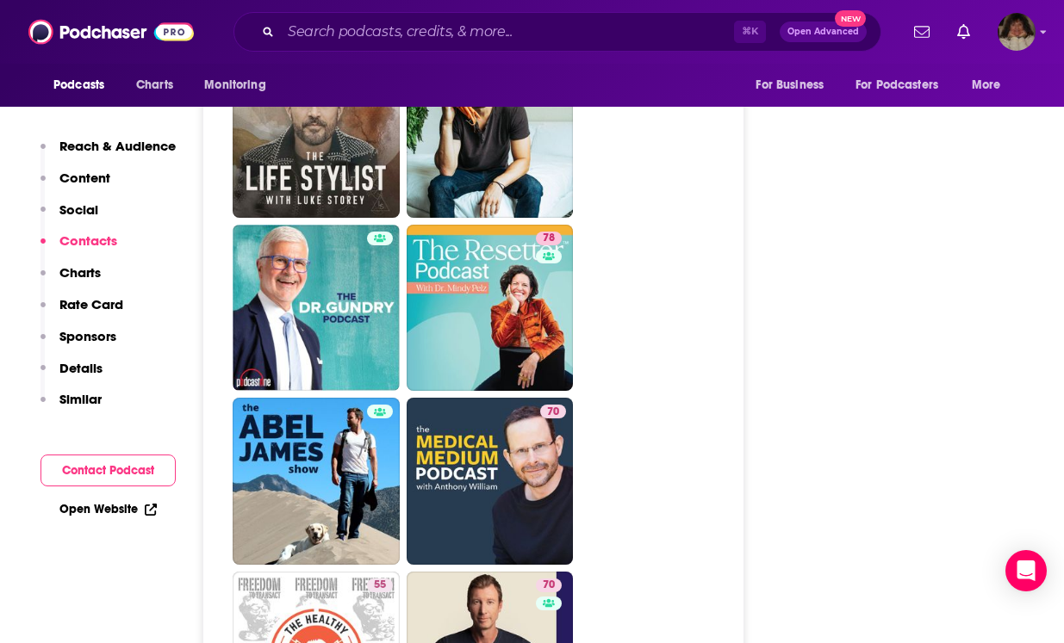
scroll to position [5475, 0]
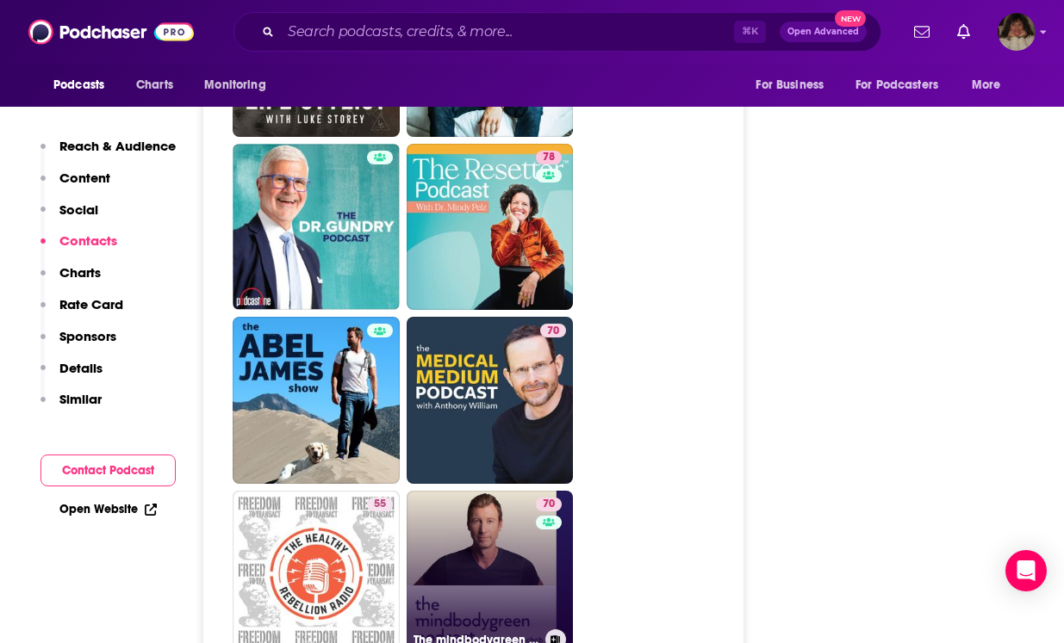
click at [460, 491] on link "70 The mindbodygreen Podcast" at bounding box center [489, 574] width 167 height 167
type input "[URL][DOMAIN_NAME]"
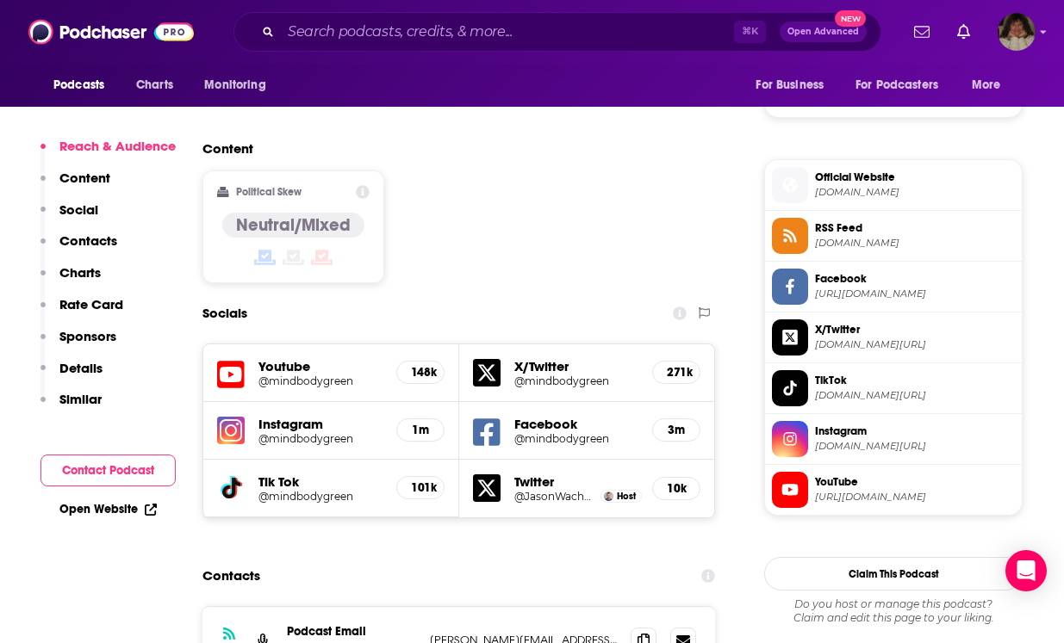
scroll to position [1409, 0]
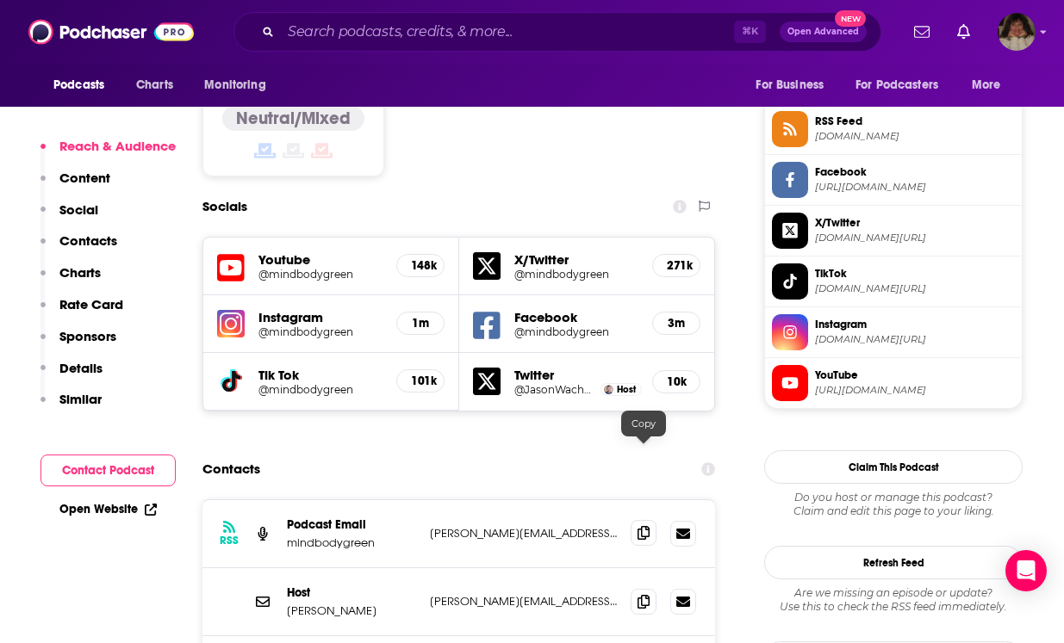
click at [638, 520] on span at bounding box center [643, 533] width 26 height 26
